Goal: Task Accomplishment & Management: Manage account settings

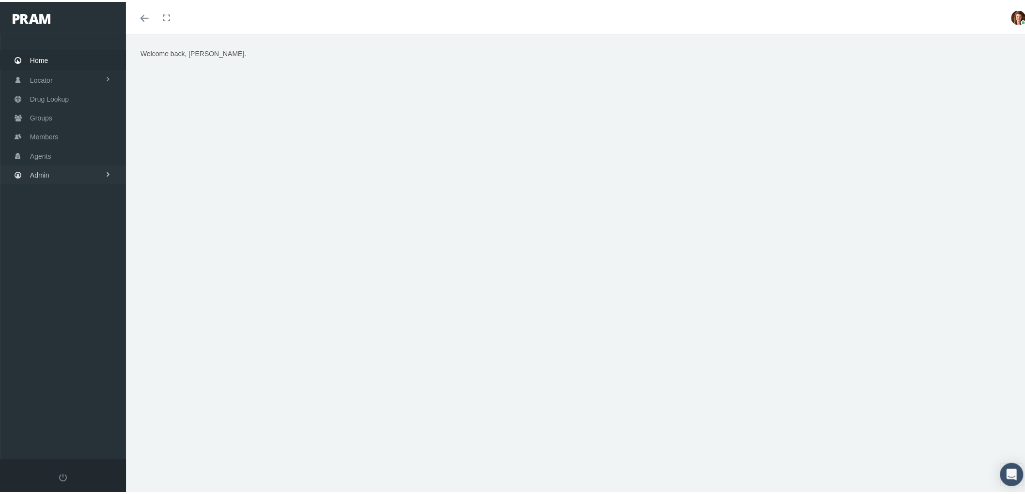
click at [60, 172] on link "Admin" at bounding box center [63, 173] width 126 height 19
click at [76, 247] on span "Group Billing" at bounding box center [59, 248] width 39 height 16
click at [88, 300] on span "Multiple Group Invoice" at bounding box center [71, 302] width 67 height 16
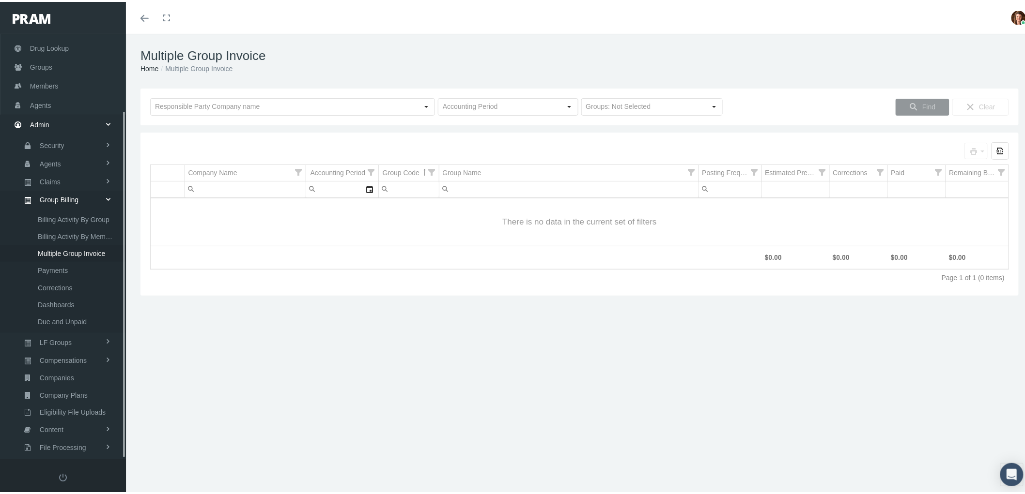
scroll to position [94, 0]
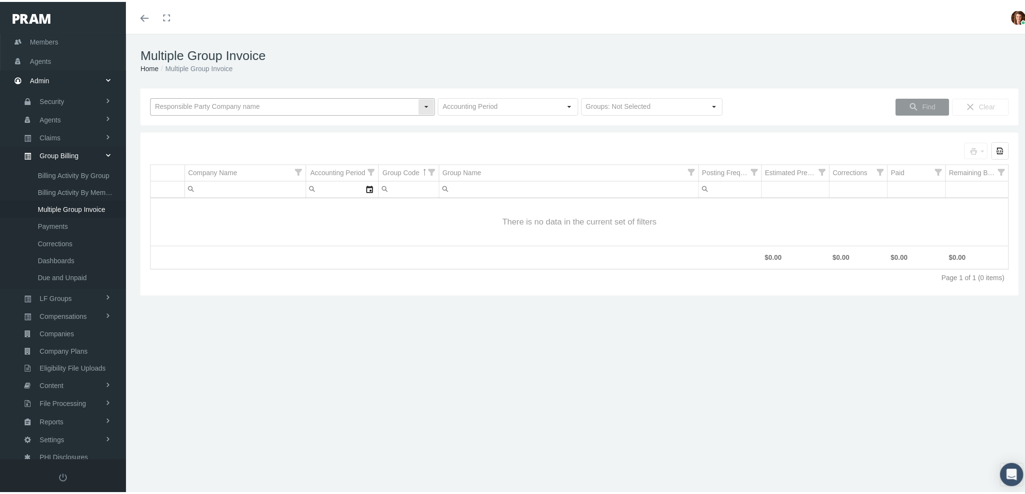
click at [249, 106] on input "text" at bounding box center [284, 105] width 267 height 16
type input "n"
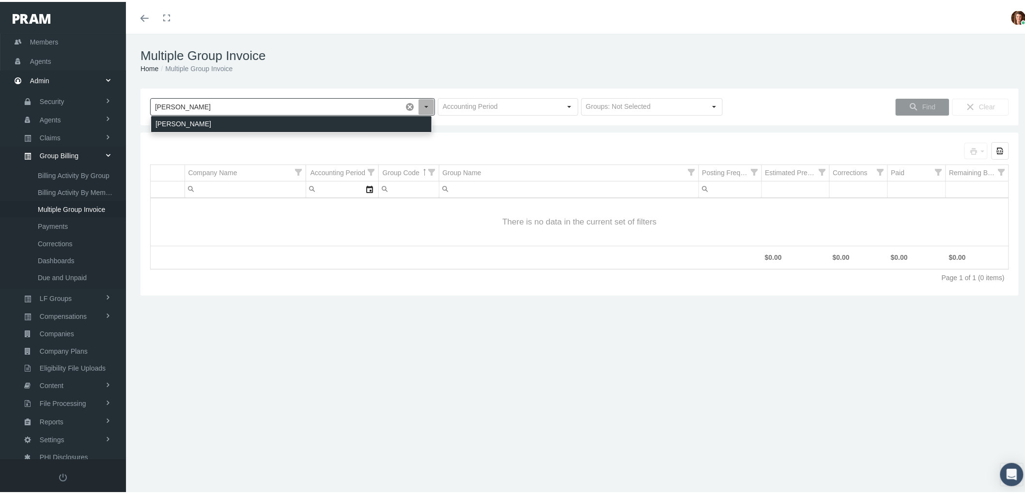
click at [268, 124] on div "GALLAGHER" at bounding box center [291, 122] width 280 height 16
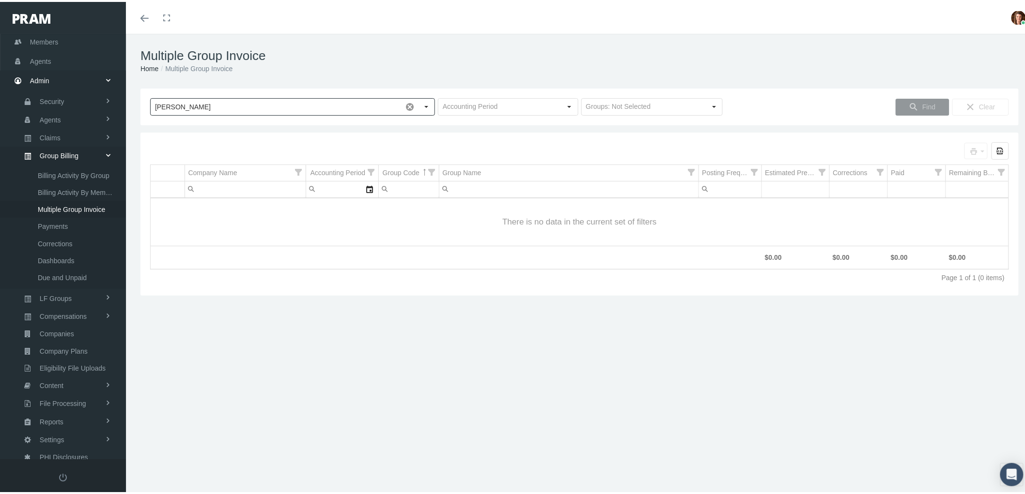
type input "GALLAGHER"
click at [568, 105] on div "Select" at bounding box center [569, 104] width 15 height 15
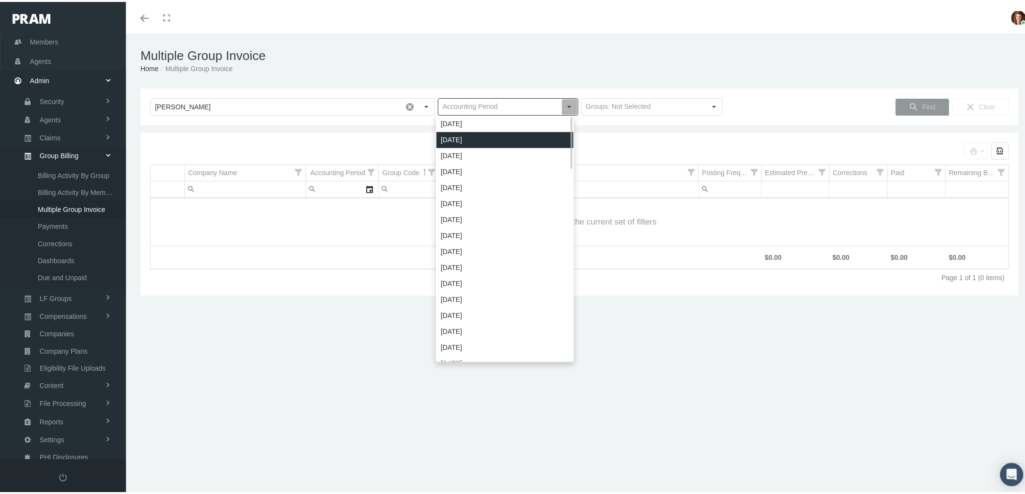
click at [550, 137] on div "[DATE]" at bounding box center [504, 138] width 137 height 16
type input "[DATE]"
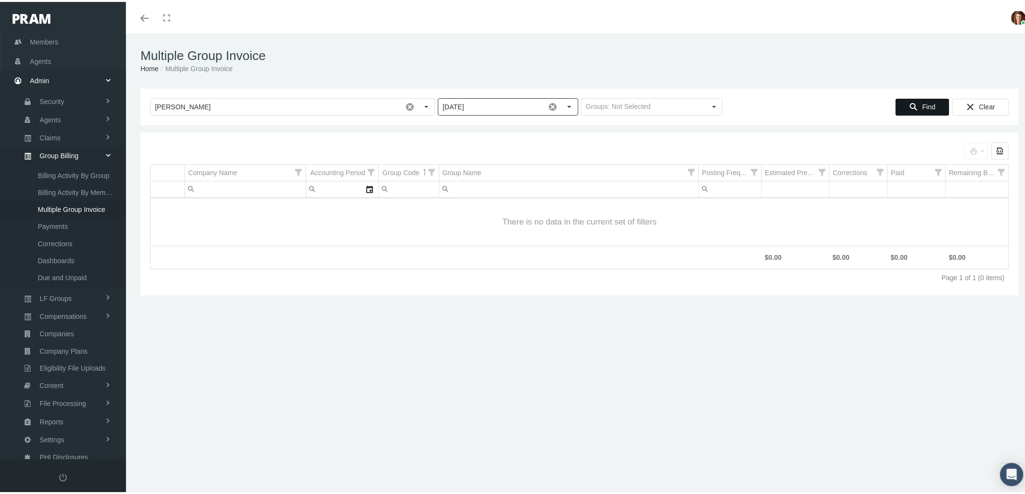
click at [913, 107] on div "Find" at bounding box center [922, 105] width 53 height 16
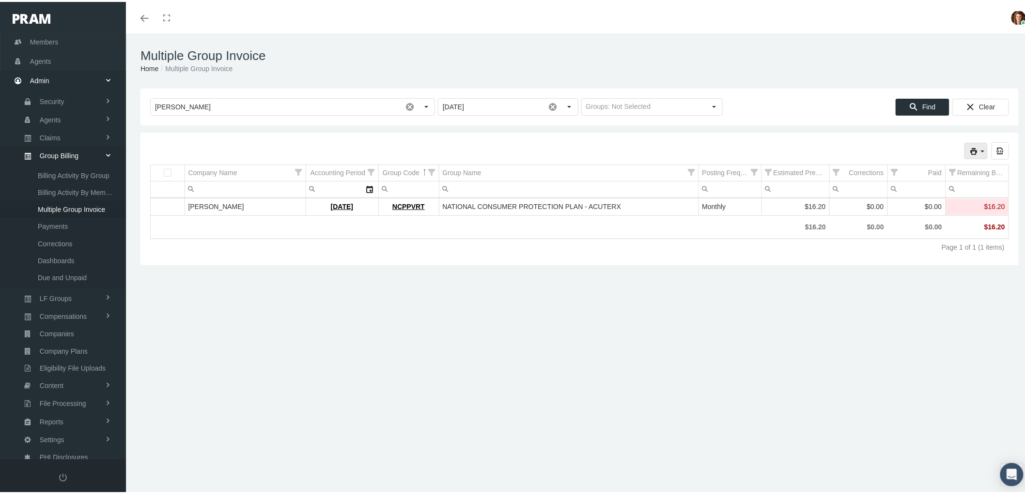
click at [978, 152] on icon "print" at bounding box center [982, 149] width 9 height 9
click at [916, 198] on div "Invoice Details (by Member)" at bounding box center [923, 198] width 109 height 16
click at [50, 35] on span "Members" at bounding box center [44, 40] width 28 height 18
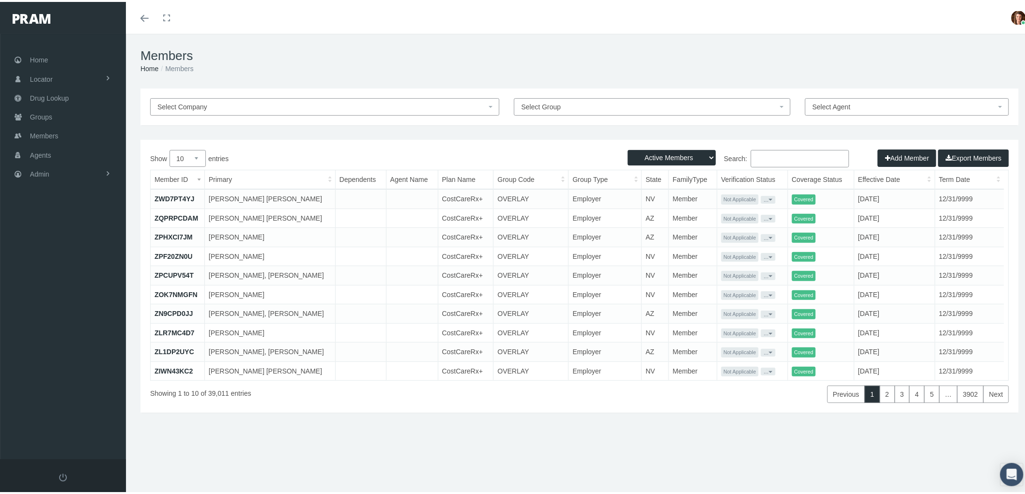
click at [766, 157] on input "Search:" at bounding box center [800, 156] width 98 height 17
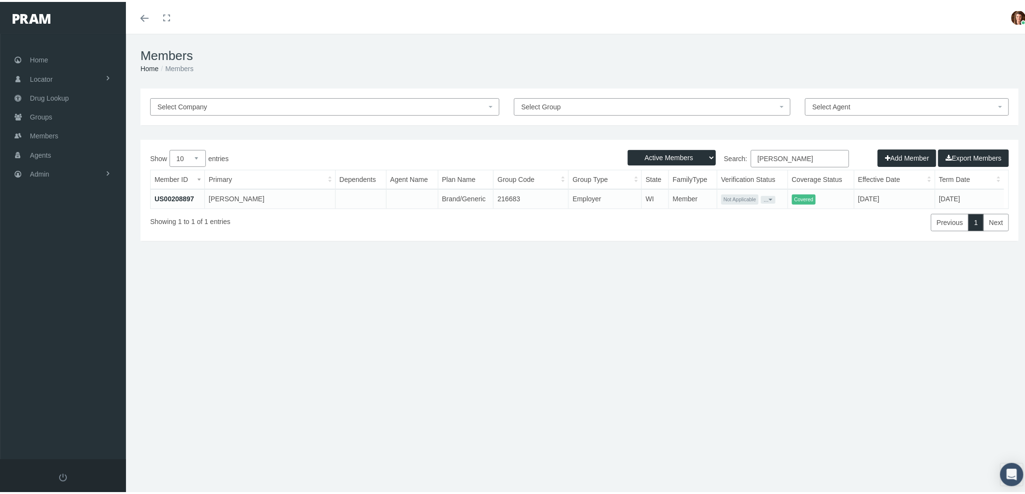
type input "[PERSON_NAME]"
click at [178, 197] on link "US00208897" at bounding box center [174, 197] width 40 height 8
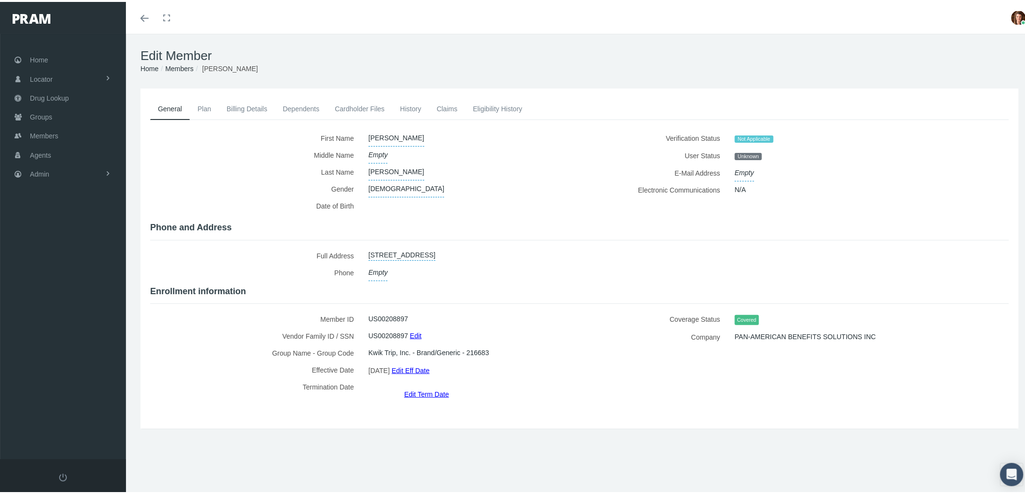
click at [208, 110] on link "Plan" at bounding box center [204, 106] width 29 height 21
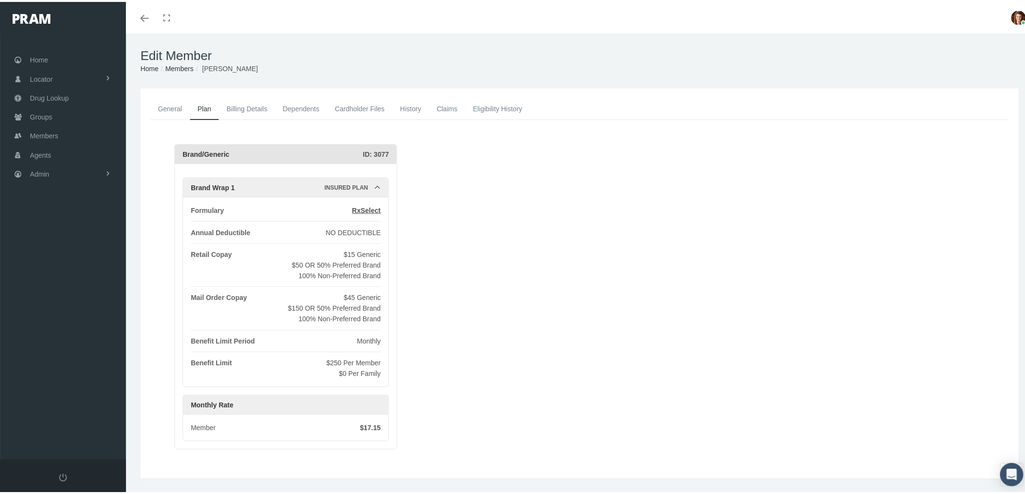
click at [243, 107] on link "Billing Details" at bounding box center [247, 106] width 56 height 21
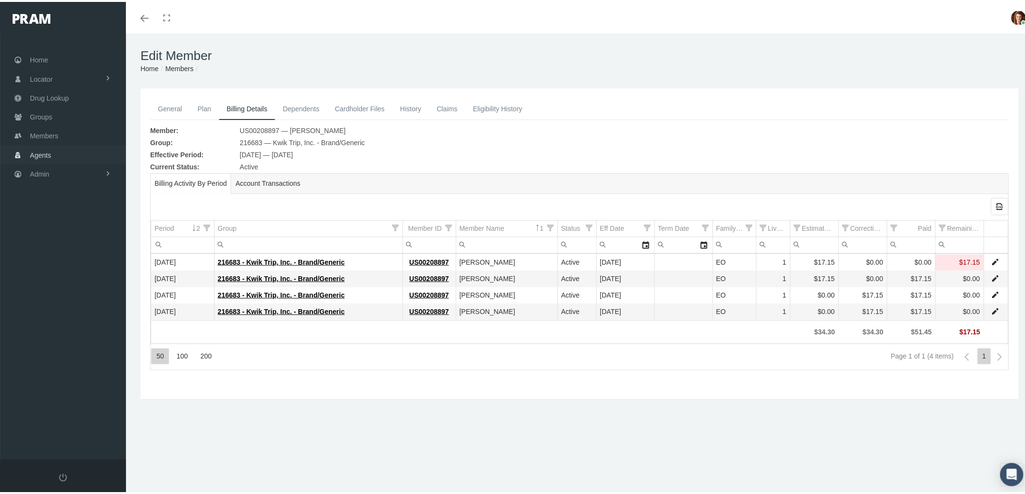
click at [59, 153] on link "Agents" at bounding box center [63, 152] width 126 height 19
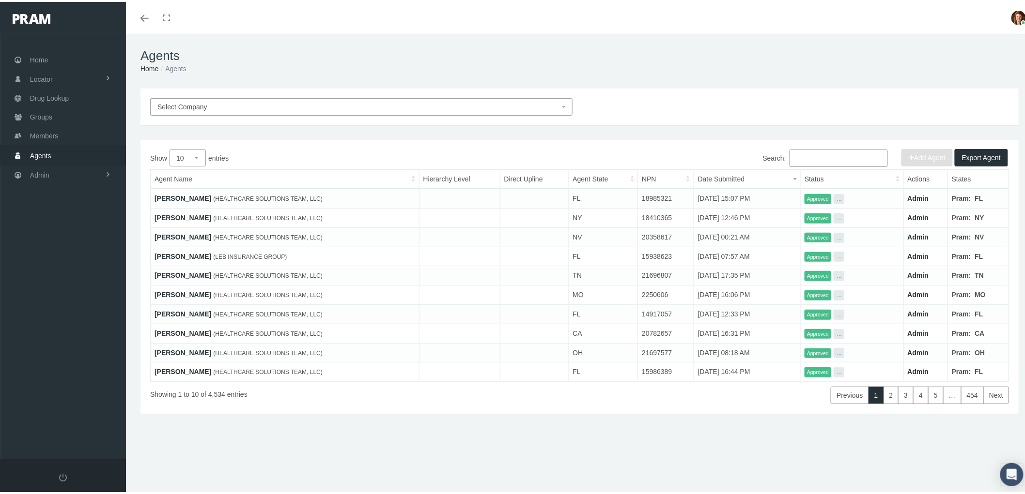
click at [821, 162] on input "Search:" at bounding box center [838, 156] width 98 height 17
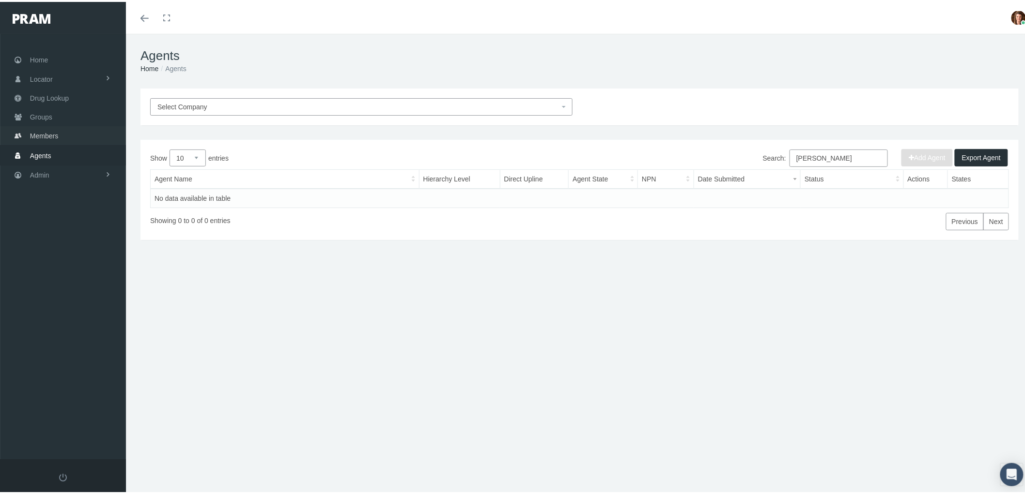
type input "[PERSON_NAME]"
click at [66, 129] on link "Members" at bounding box center [63, 133] width 126 height 19
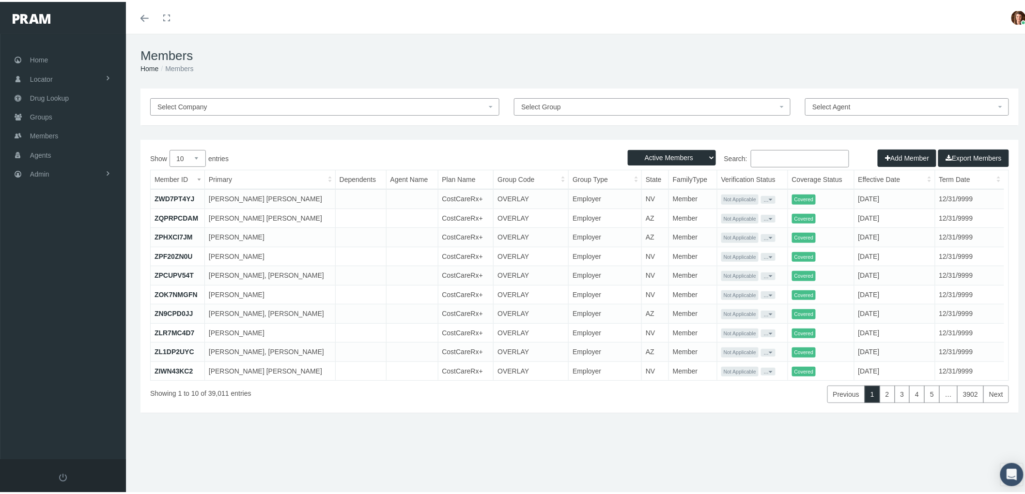
click at [763, 155] on input "Search:" at bounding box center [800, 156] width 98 height 17
type input "jacqueline lewis"
click at [703, 152] on select "Active Members Terminated Members Active & Terminated" at bounding box center [672, 155] width 88 height 15
select select "3"
click at [628, 148] on select "Active Members Terminated Members Active & Terminated" at bounding box center [672, 155] width 88 height 15
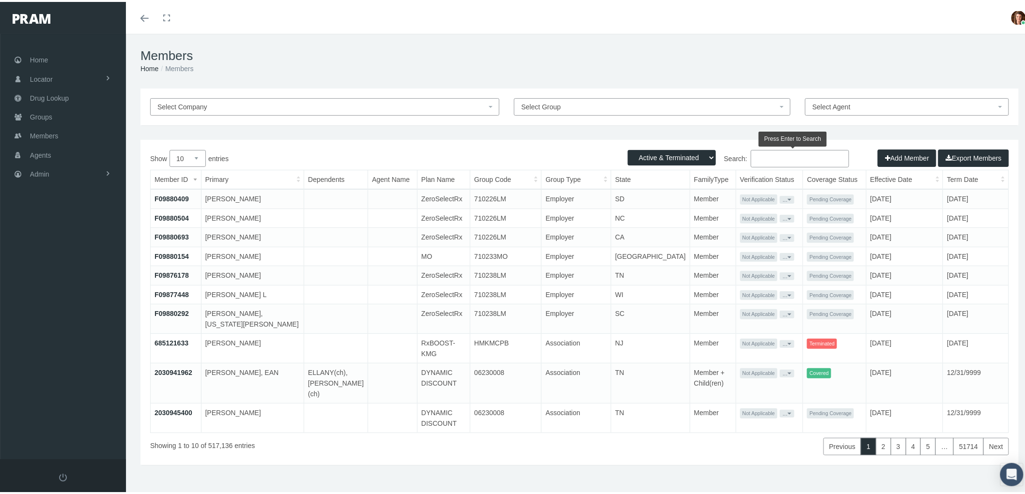
click at [773, 156] on input "Search:" at bounding box center [800, 156] width 98 height 17
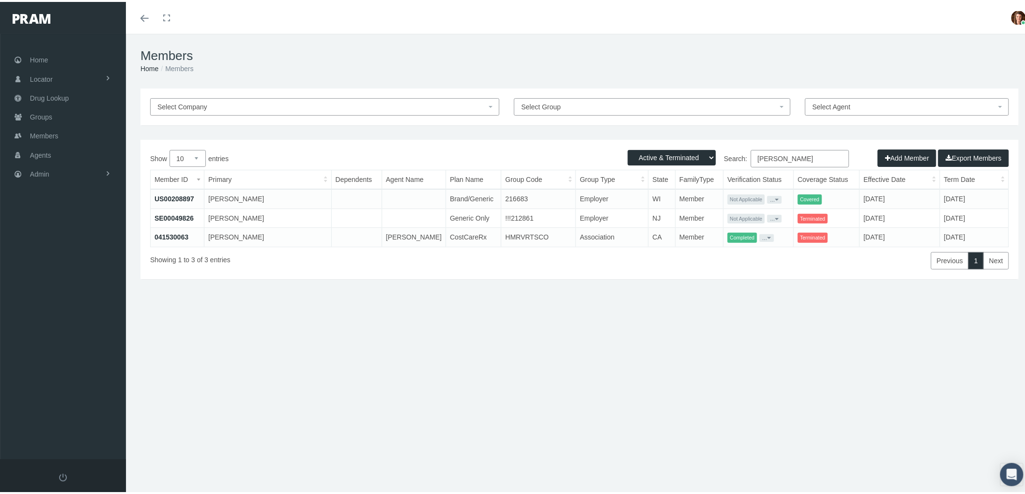
type input "jacqueline lewis"
click at [159, 232] on link "041530063" at bounding box center [171, 235] width 34 height 8
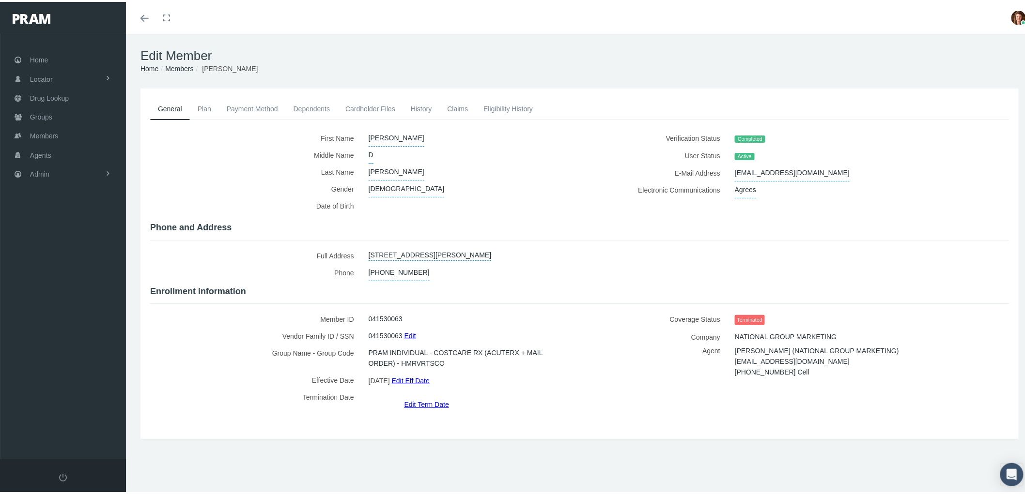
click at [258, 98] on link "Payment Method" at bounding box center [252, 106] width 67 height 21
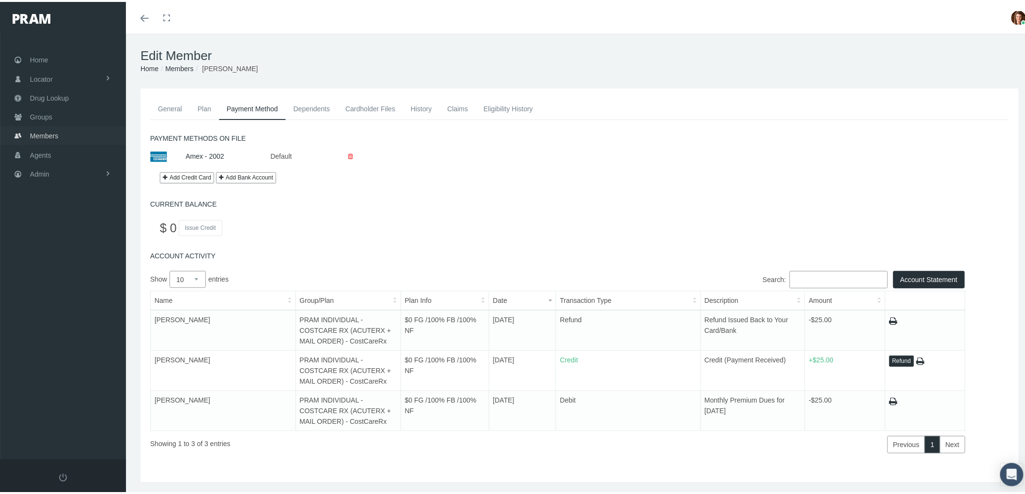
click at [69, 128] on link "Members" at bounding box center [63, 133] width 126 height 19
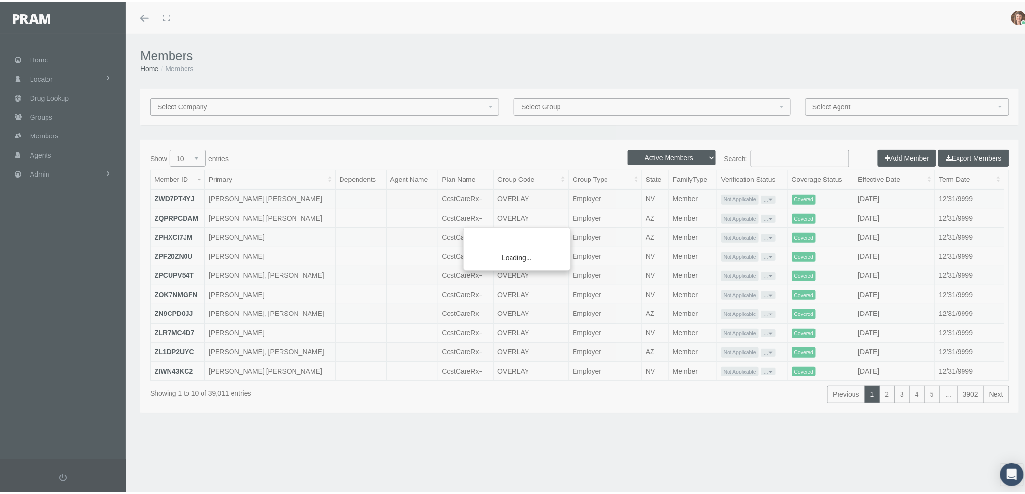
click at [761, 152] on div "Loading..." at bounding box center [512, 247] width 1025 height 494
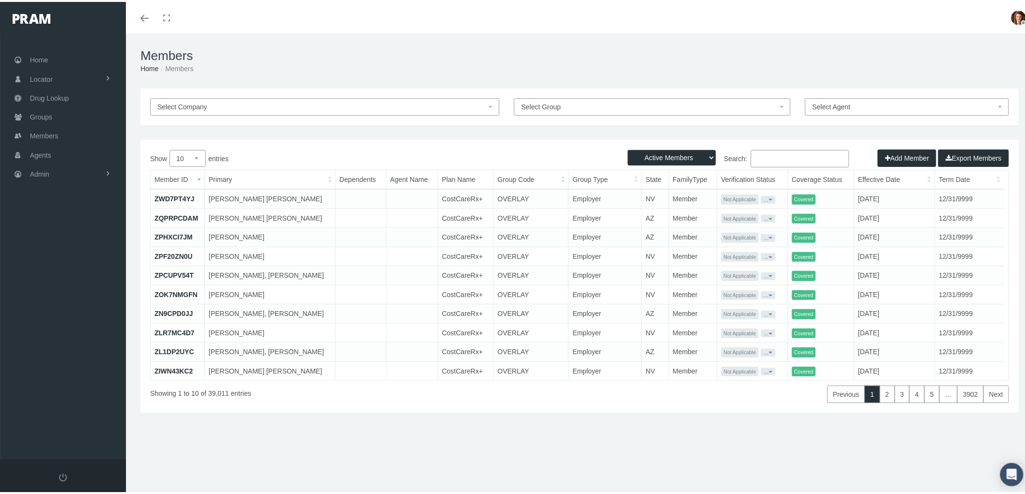
click at [758, 153] on input "Search:" at bounding box center [800, 156] width 98 height 17
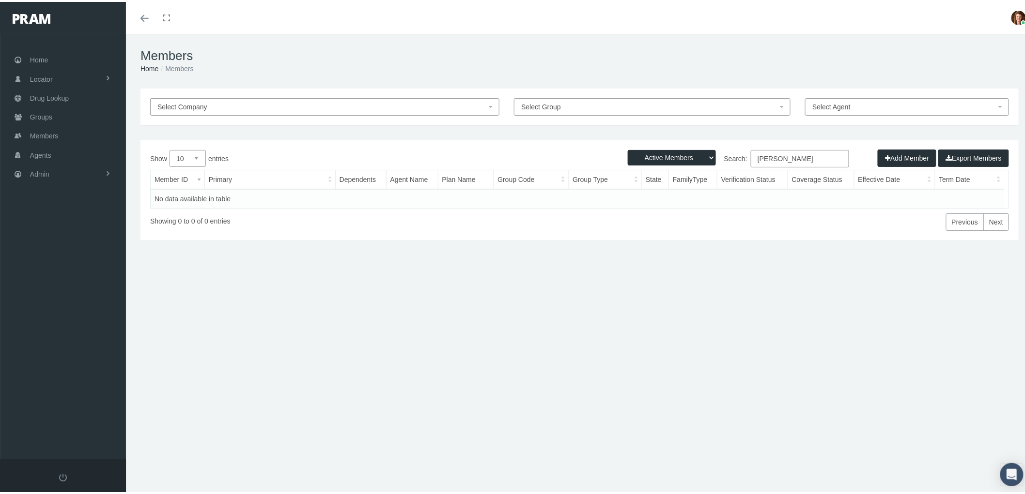
type input "chris setzer"
click at [706, 155] on select "Active Members Terminated Members Active & Terminated" at bounding box center [672, 155] width 88 height 15
select select "3"
click at [628, 148] on select "Active Members Terminated Members Active & Terminated" at bounding box center [672, 155] width 88 height 15
click at [796, 155] on input "chris setzer" at bounding box center [800, 156] width 98 height 17
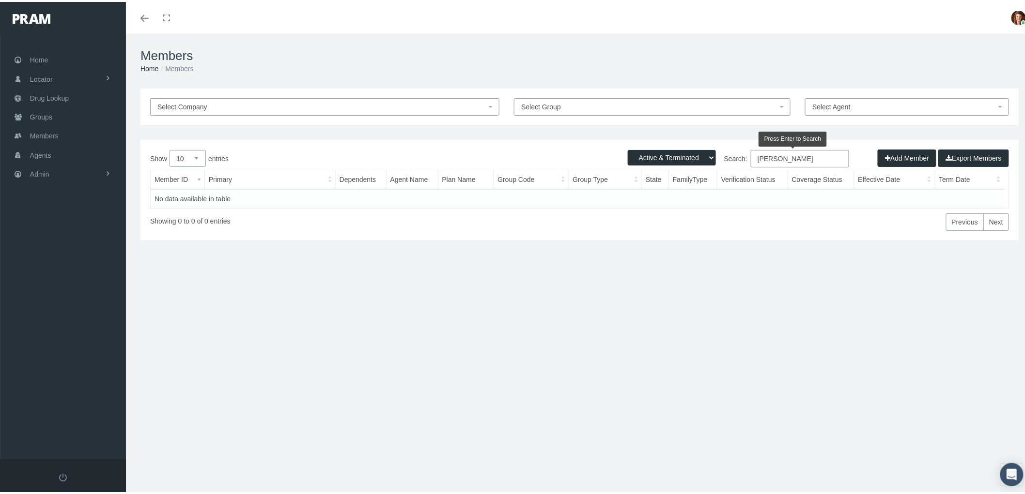
drag, startPoint x: 803, startPoint y: 159, endPoint x: 746, endPoint y: 161, distance: 56.7
click at [751, 161] on input "chris setzer" at bounding box center [800, 156] width 98 height 17
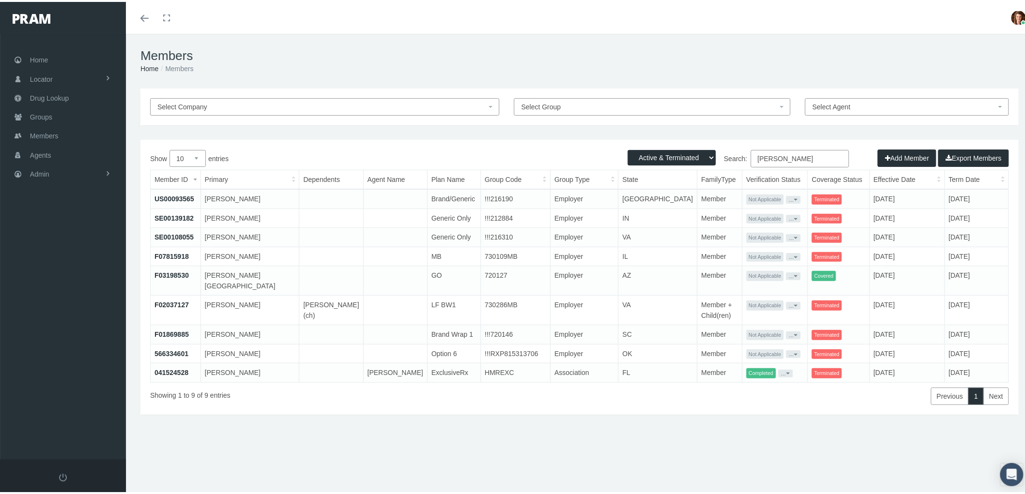
type input "setzer"
click at [194, 157] on select "10 25 50 100" at bounding box center [187, 156] width 36 height 17
select select "100"
click at [169, 148] on select "10 25 50 100" at bounding box center [187, 156] width 36 height 17
click at [173, 367] on link "041524528" at bounding box center [171, 371] width 34 height 8
